Goal: Navigation & Orientation: Understand site structure

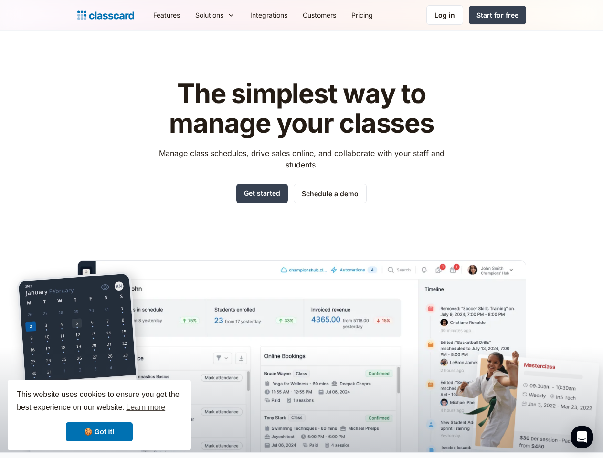
click at [301, 229] on div "The simplest way to manage your classes Manage class schedules, drive sales onl…" at bounding box center [301, 258] width 449 height 388
click at [99, 415] on div "This website uses cookies to ensure you get the best experience on our website.…" at bounding box center [99, 415] width 183 height 71
click at [336, 15] on nav "Features Resources Blog The latest industry news, updates and info. Customer st…" at bounding box center [336, 14] width 380 height 21
click at [188, 15] on div "Solutions Sports academy Swim school Dance studio Gymnastics Music school Marti…" at bounding box center [215, 14] width 55 height 21
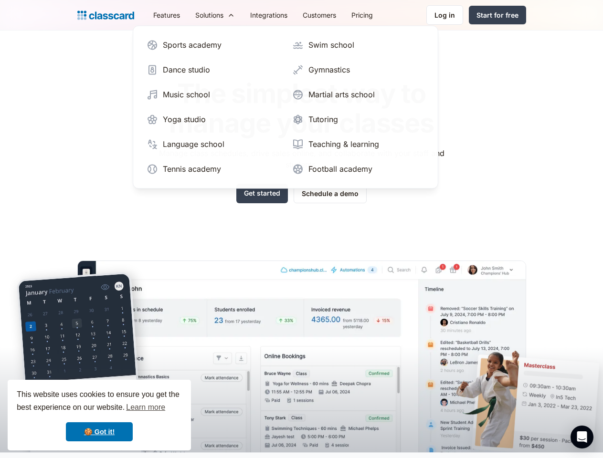
click at [582, 437] on icon "Open Intercom Messenger" at bounding box center [582, 436] width 10 height 11
